Goal: Check status

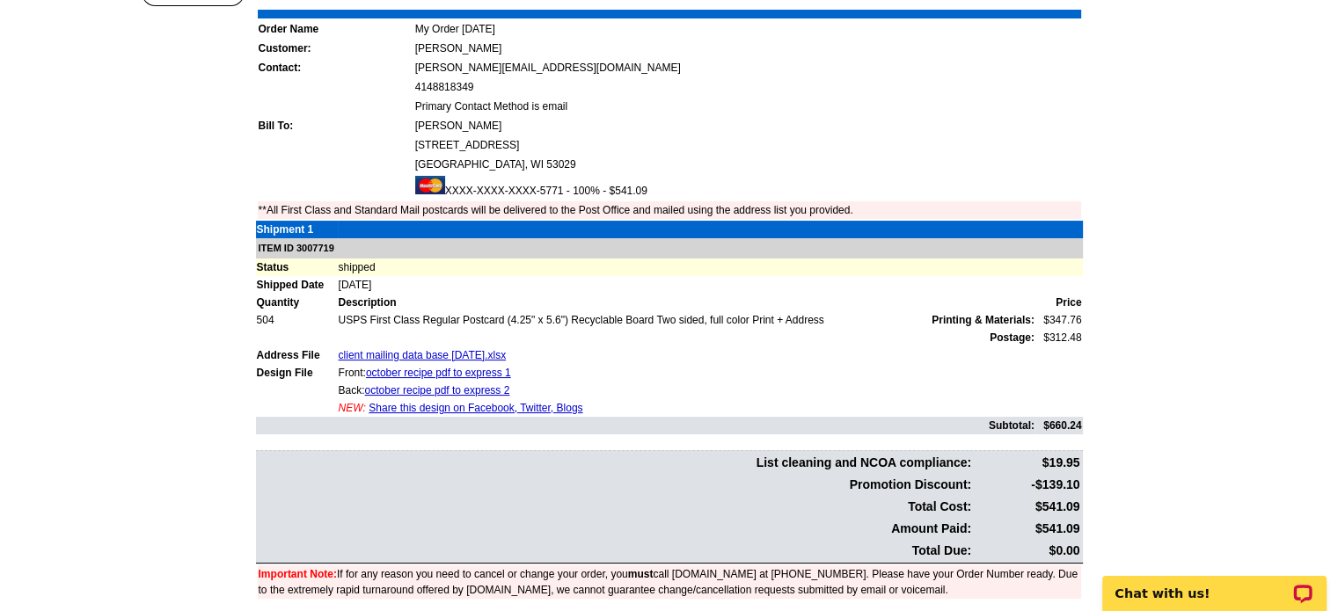
scroll to position [176, 0]
